Goal: Browse casually: Explore the website without a specific task or goal

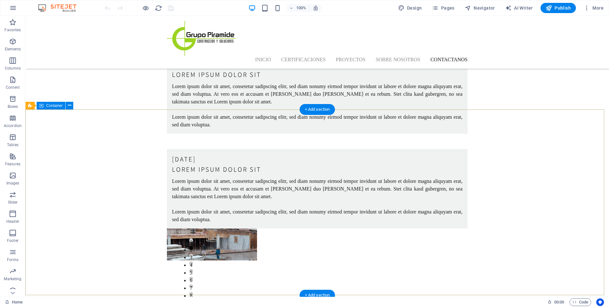
scroll to position [2161, 0]
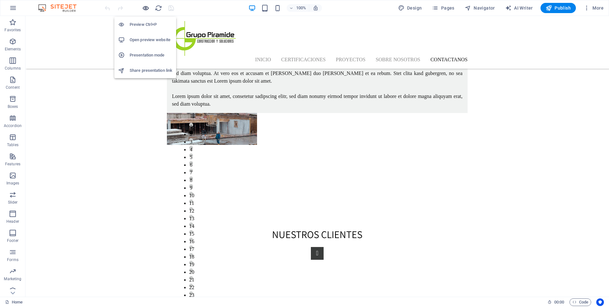
click at [147, 7] on icon "button" at bounding box center [145, 7] width 7 height 7
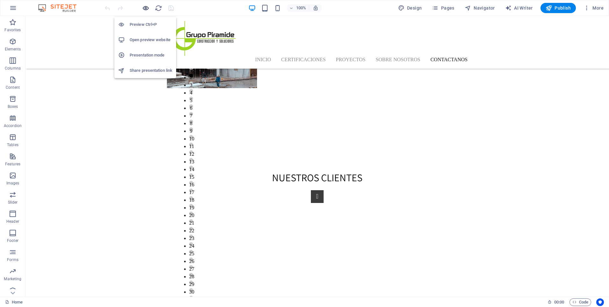
scroll to position [2143, 0]
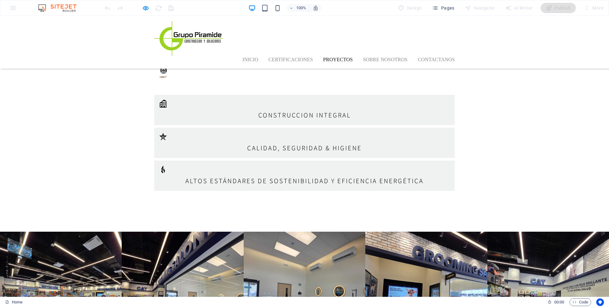
scroll to position [1499, 0]
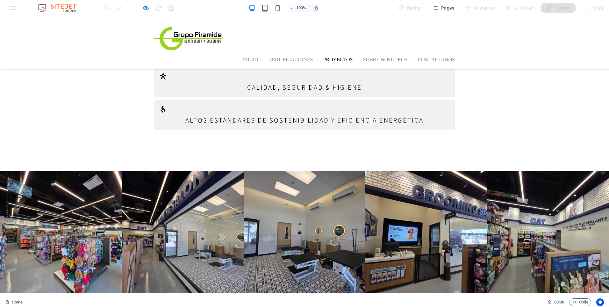
scroll to position [1563, 0]
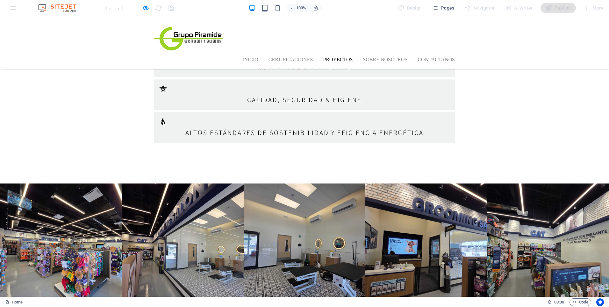
scroll to position [1499, 0]
